Goal: Entertainment & Leisure: Browse casually

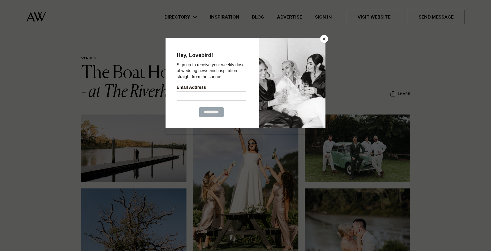
click at [324, 38] on button "Close" at bounding box center [324, 39] width 8 height 8
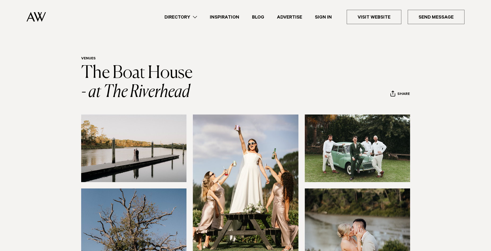
click at [264, 14] on link "Blog" at bounding box center [257, 17] width 25 height 7
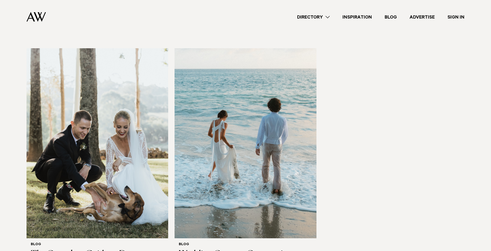
scroll to position [877, 0]
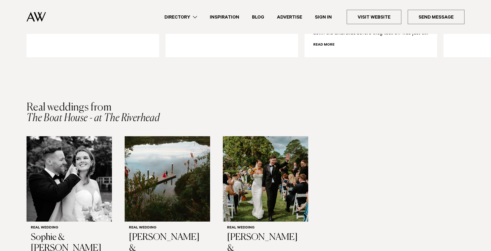
scroll to position [725, 0]
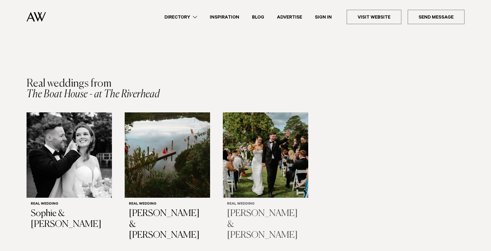
click at [243, 198] on div "Real Wedding Wes & Phoebe" at bounding box center [265, 221] width 85 height 47
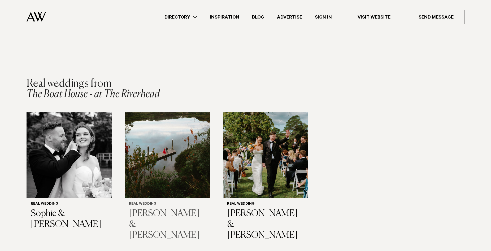
click at [140, 198] on div "Real Wedding Samantha & Kevin" at bounding box center [167, 221] width 85 height 47
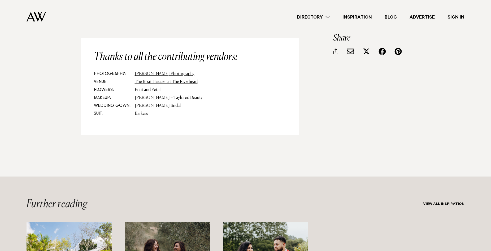
scroll to position [5048, 0]
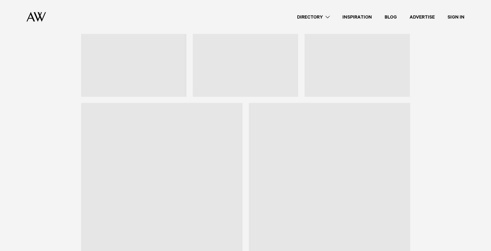
scroll to position [772, 0]
